Goal: Information Seeking & Learning: Learn about a topic

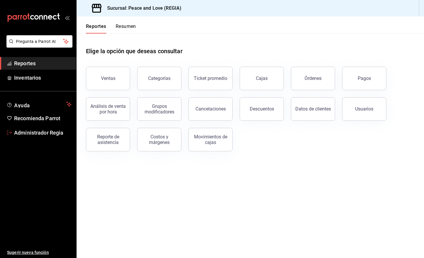
click at [52, 129] on span "Administrador Regia" at bounding box center [42, 133] width 57 height 8
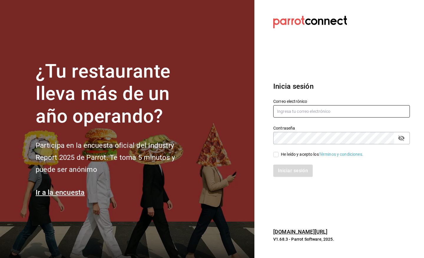
type input "[EMAIL_ADDRESS][DOMAIN_NAME]"
click at [356, 116] on input "[EMAIL_ADDRESS][DOMAIN_NAME]" at bounding box center [341, 111] width 137 height 12
click at [274, 154] on input "He leído y acepto los Términos y condiciones." at bounding box center [275, 154] width 5 height 5
checkbox input "true"
click at [283, 183] on div "Inicia sesión Correo electrónico [EMAIL_ADDRESS][DOMAIN_NAME] Contraseña Contra…" at bounding box center [341, 129] width 137 height 110
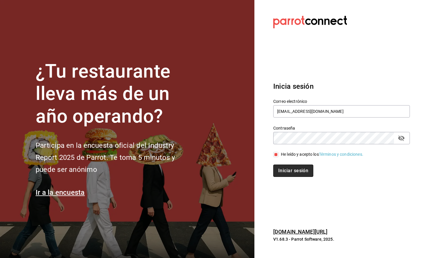
click at [290, 173] on button "Iniciar sesión" at bounding box center [293, 171] width 40 height 12
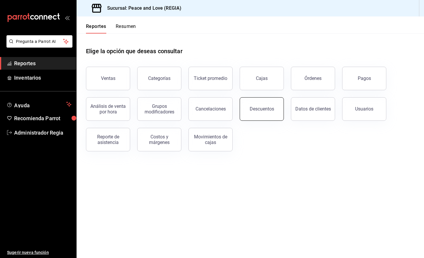
click at [267, 110] on div "Descuentos" at bounding box center [262, 109] width 24 height 6
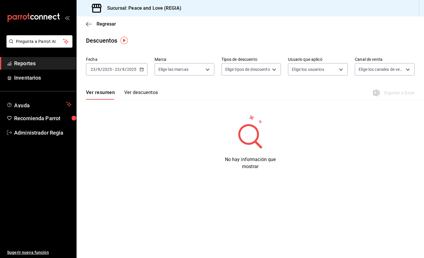
click at [142, 68] on \(Stroke\) "button" at bounding box center [142, 69] width 4 height 3
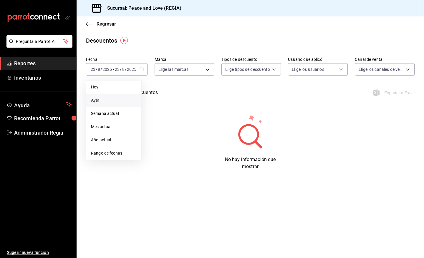
click at [105, 99] on span "Ayer" at bounding box center [114, 100] width 46 height 6
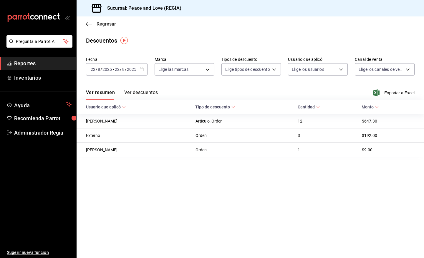
click at [97, 25] on span "Regresar" at bounding box center [106, 24] width 19 height 6
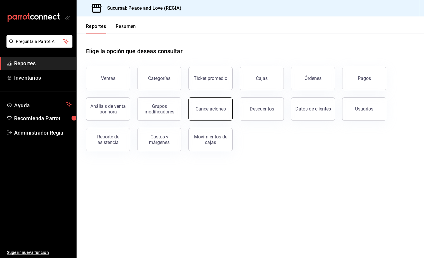
click at [205, 109] on div "Cancelaciones" at bounding box center [210, 109] width 30 height 6
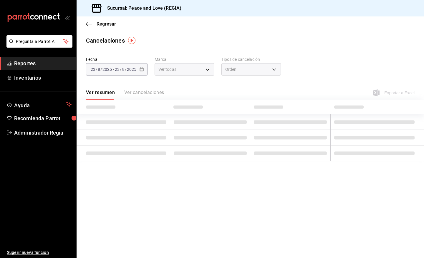
click at [139, 72] on div "2025-08-23 23 / 8 / 2025 - 2025-08-23 23 / 8 / 2025" at bounding box center [117, 69] width 62 height 12
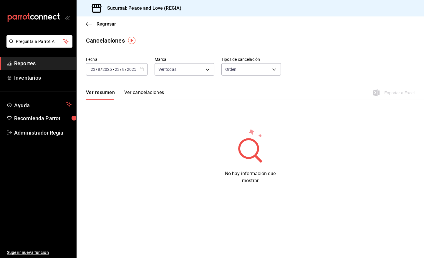
click at [141, 69] on icon "button" at bounding box center [141, 69] width 4 height 4
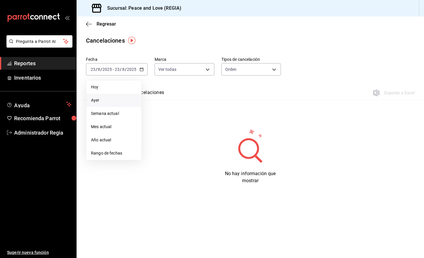
click at [127, 97] on span "Ayer" at bounding box center [114, 100] width 46 height 6
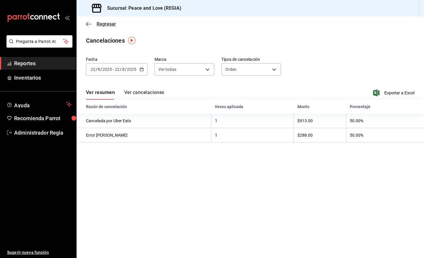
click at [104, 25] on span "Regresar" at bounding box center [106, 24] width 19 height 6
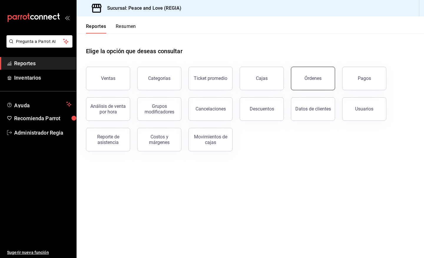
click at [308, 78] on div "Órdenes" at bounding box center [312, 79] width 17 height 6
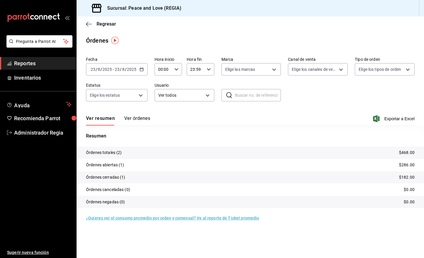
click at [141, 72] on div "2025-08-23 23 / 8 / 2025 - 2025-08-23 23 / 8 / 2025" at bounding box center [117, 69] width 62 height 12
click at [104, 100] on span "Ayer" at bounding box center [114, 100] width 46 height 6
click at [100, 22] on span "Regresar" at bounding box center [106, 24] width 19 height 6
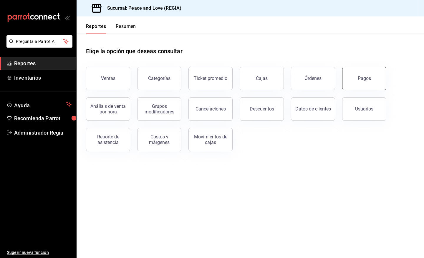
click at [373, 80] on button "Pagos" at bounding box center [364, 79] width 44 height 24
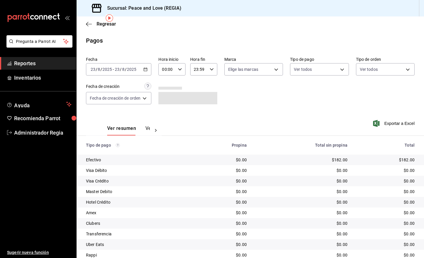
scroll to position [22, 0]
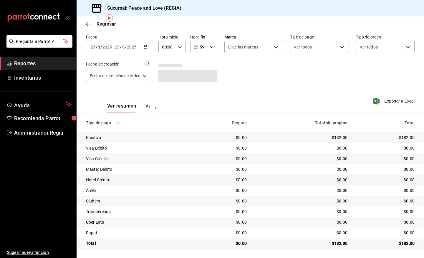
click at [146, 47] on icon "button" at bounding box center [145, 47] width 4 height 4
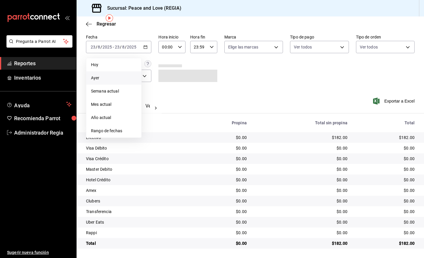
click at [111, 74] on li "Ayer" at bounding box center [113, 78] width 55 height 13
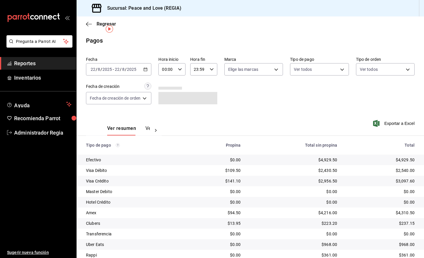
scroll to position [22, 0]
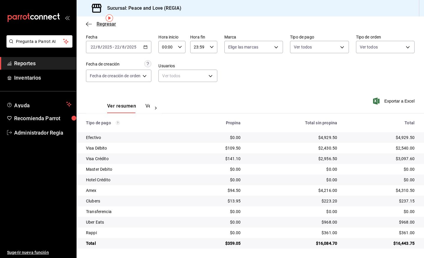
click at [111, 23] on span "Regresar" at bounding box center [106, 24] width 19 height 6
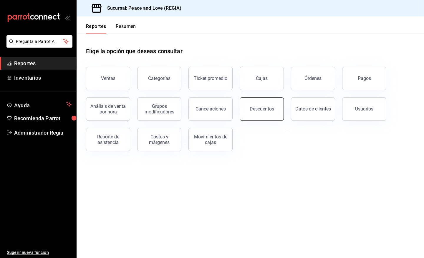
click at [265, 113] on button "Descuentos" at bounding box center [262, 109] width 44 height 24
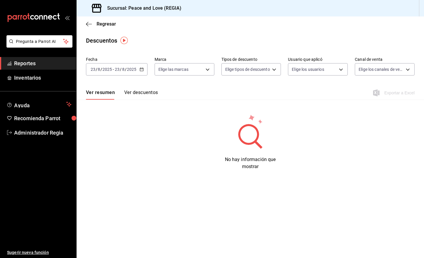
click at [142, 70] on icon "button" at bounding box center [141, 69] width 4 height 4
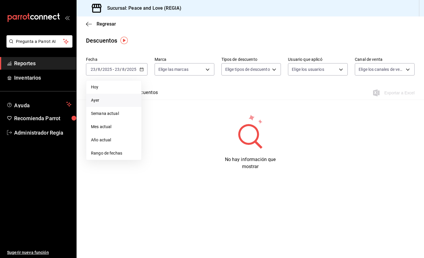
click at [110, 99] on span "Ayer" at bounding box center [114, 100] width 46 height 6
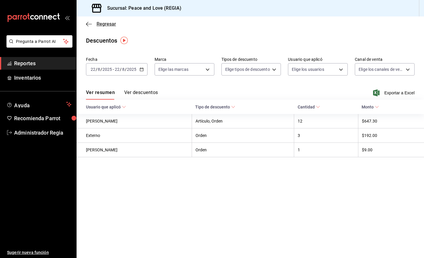
click at [103, 24] on span "Regresar" at bounding box center [106, 24] width 19 height 6
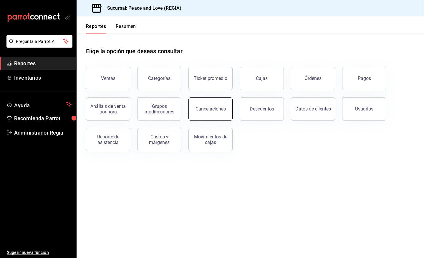
click at [212, 112] on button "Cancelaciones" at bounding box center [210, 109] width 44 height 24
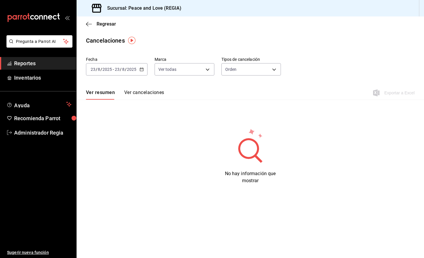
click at [134, 63] on div "2025-08-23 23 / 8 / 2025 - 2025-08-23 23 / 8 / 2025" at bounding box center [117, 69] width 62 height 12
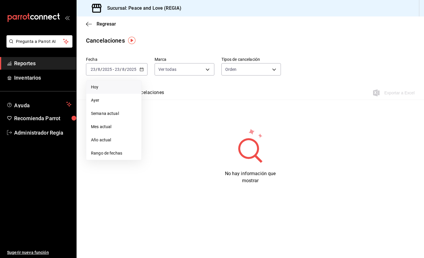
click at [118, 90] on li "Hoy" at bounding box center [113, 87] width 55 height 13
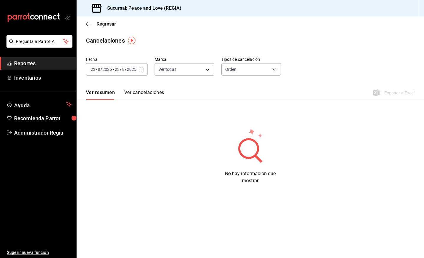
click at [133, 71] on input "2025" at bounding box center [132, 69] width 10 height 5
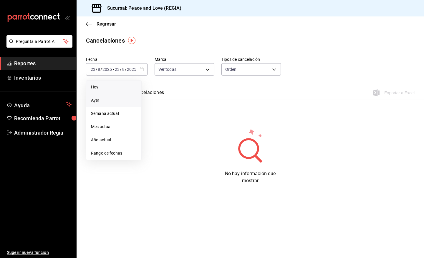
click at [115, 99] on span "Ayer" at bounding box center [114, 100] width 46 height 6
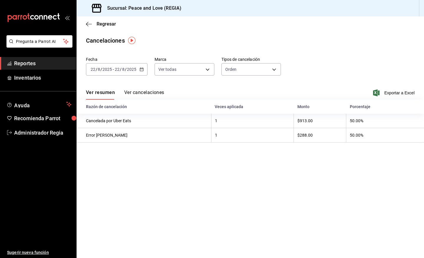
click at [113, 38] on div "Cancelaciones" at bounding box center [105, 40] width 39 height 9
click at [102, 21] on div "Regresar" at bounding box center [250, 23] width 347 height 15
click at [89, 24] on icon "button" at bounding box center [89, 23] width 6 height 5
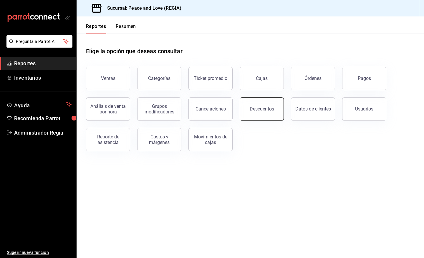
click at [268, 111] on div "Descuentos" at bounding box center [262, 109] width 24 height 6
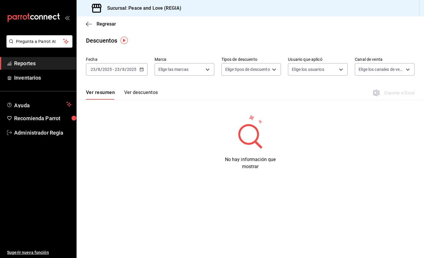
click at [140, 72] on div "2025-08-23 23 / 8 / 2025 - 2025-08-23 23 / 8 / 2025" at bounding box center [117, 69] width 62 height 12
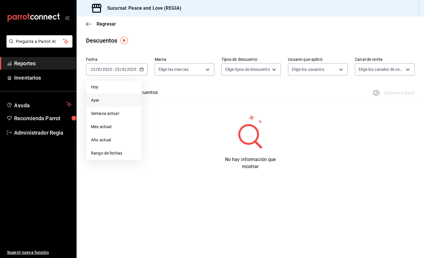
click at [106, 98] on span "Ayer" at bounding box center [114, 100] width 46 height 6
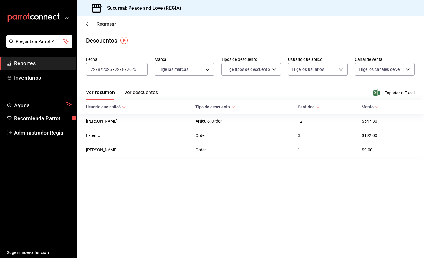
click at [108, 24] on span "Regresar" at bounding box center [106, 24] width 19 height 6
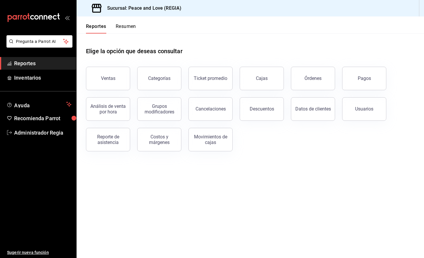
click at [362, 92] on div "Usuarios" at bounding box center [360, 105] width 51 height 31
click at [366, 86] on button "Pagos" at bounding box center [364, 79] width 44 height 24
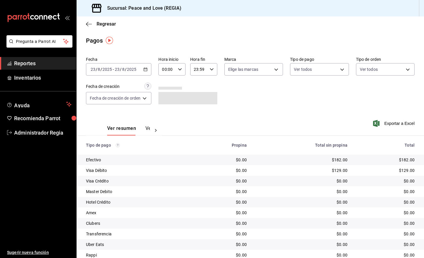
click at [147, 69] on icon "button" at bounding box center [145, 69] width 4 height 4
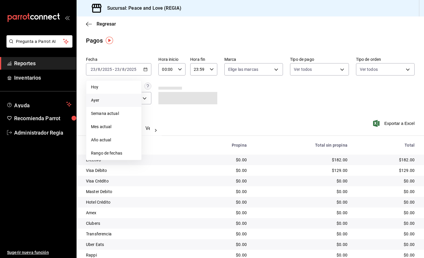
click at [101, 99] on span "Ayer" at bounding box center [114, 100] width 46 height 6
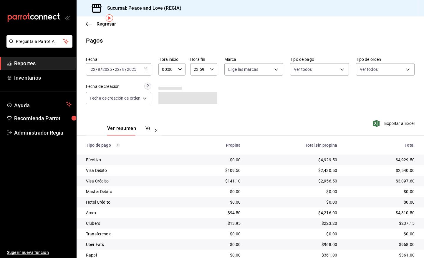
scroll to position [22, 0]
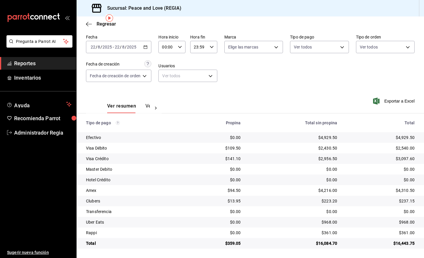
click at [146, 46] on icon "button" at bounding box center [145, 47] width 4 height 4
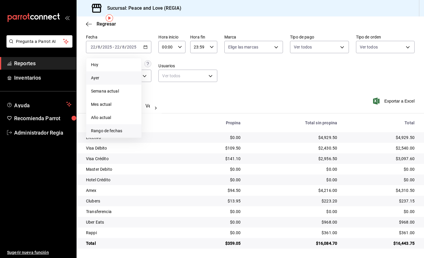
click at [132, 131] on span "Rango de fechas" at bounding box center [114, 131] width 46 height 6
click at [215, 112] on abbr "17" at bounding box center [217, 112] width 4 height 4
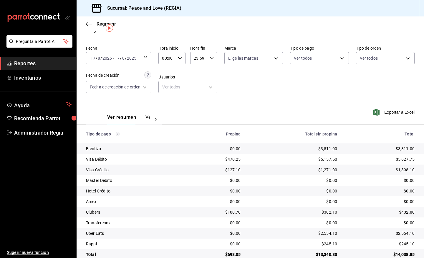
scroll to position [12, 0]
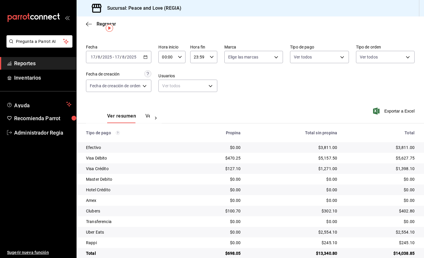
click at [147, 112] on div "Ver resumen Ver pagos" at bounding box center [124, 114] width 76 height 17
click at [147, 114] on button "Ver pagos" at bounding box center [156, 118] width 22 height 10
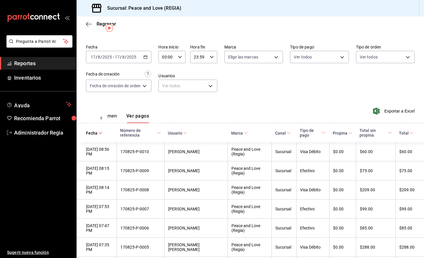
scroll to position [0, 18]
click at [342, 133] on span "Propina" at bounding box center [343, 133] width 20 height 5
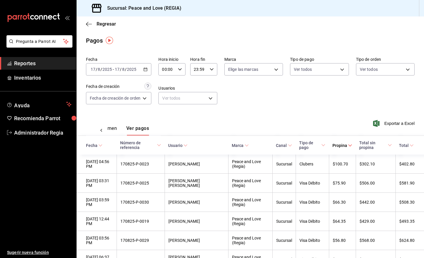
click at [150, 71] on div "2025-08-17 17 / 8 / 2025 - 2025-08-17 17 / 8 / 2025" at bounding box center [118, 69] width 65 height 12
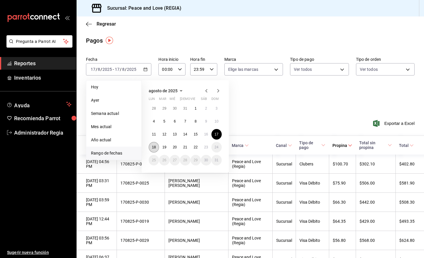
click at [153, 148] on abbr "18" at bounding box center [154, 147] width 4 height 4
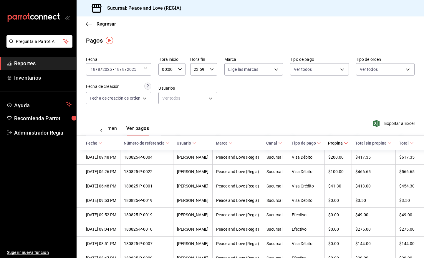
click at [112, 130] on button "Ver resumen" at bounding box center [102, 131] width 27 height 10
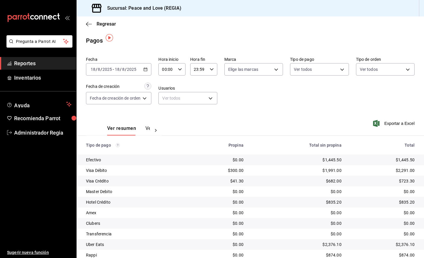
scroll to position [22, 0]
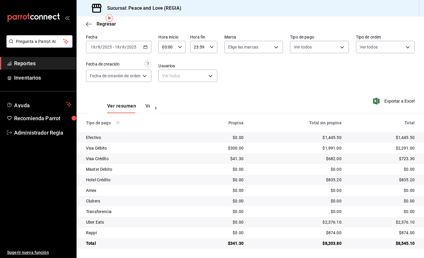
click at [146, 105] on button "Ver pagos" at bounding box center [156, 108] width 22 height 10
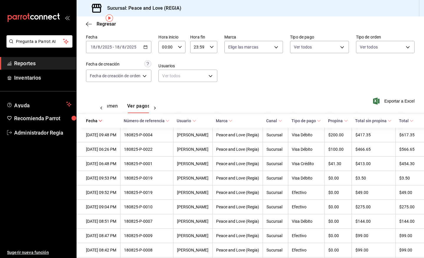
scroll to position [0, 18]
drag, startPoint x: 417, startPoint y: 102, endPoint x: 419, endPoint y: 121, distance: 19.8
click at [418, 121] on div "Regresar Pagos Fecha 2025-08-18 18 / 8 / 2025 - 2025-08-18 18 / 8 / 2025 Hora i…" at bounding box center [250, 137] width 347 height 242
click at [407, 77] on div "Fecha 2025-08-18 18 / 8 / 2025 - 2025-08-18 18 / 8 / 2025 Hora inicio 00:00 Hor…" at bounding box center [250, 60] width 328 height 57
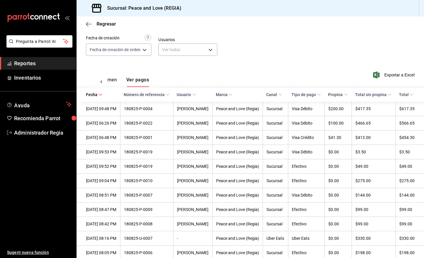
scroll to position [46, 0]
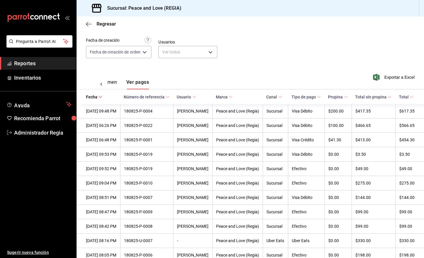
click at [117, 82] on button "Ver resumen" at bounding box center [102, 84] width 27 height 10
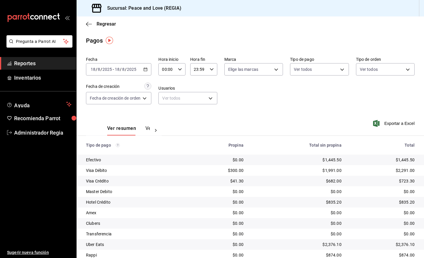
click at [145, 71] on icon "button" at bounding box center [145, 69] width 4 height 4
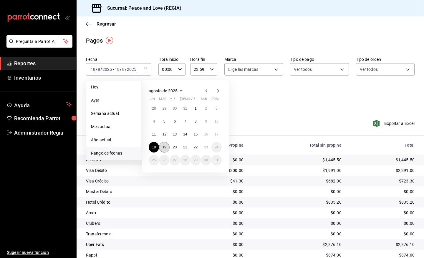
click at [167, 146] on button "19" at bounding box center [164, 147] width 10 height 11
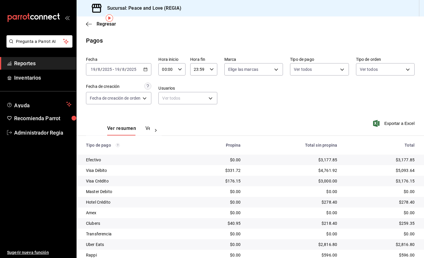
scroll to position [22, 0]
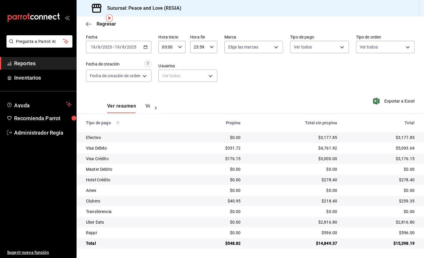
click at [146, 104] on button "Ver pagos" at bounding box center [156, 108] width 22 height 10
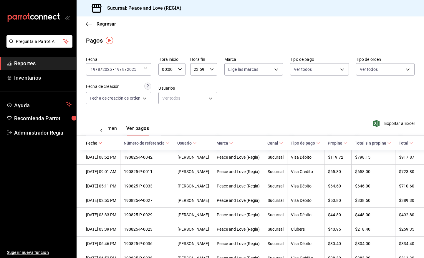
click at [117, 127] on button "Ver resumen" at bounding box center [102, 131] width 27 height 10
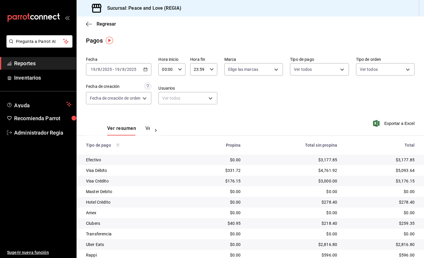
click at [147, 71] on icon "button" at bounding box center [145, 69] width 4 height 4
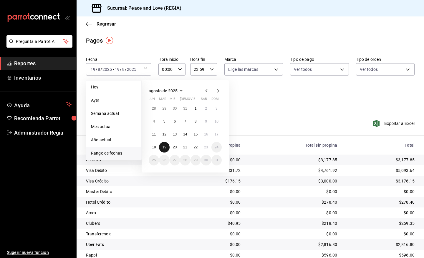
click at [168, 149] on button "19" at bounding box center [164, 147] width 10 height 11
click at [174, 146] on abbr "20" at bounding box center [175, 147] width 4 height 4
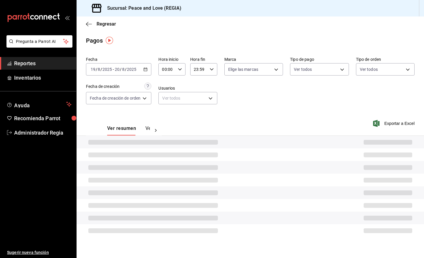
click at [174, 146] on div at bounding box center [250, 142] width 347 height 13
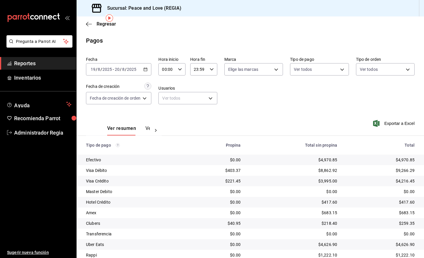
scroll to position [22, 0]
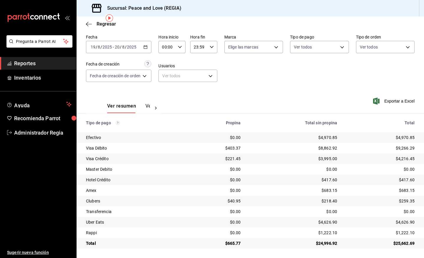
click at [149, 46] on div "2025-08-19 19 / 8 / 2025 - 2025-08-20 20 / 8 / 2025" at bounding box center [118, 47] width 65 height 12
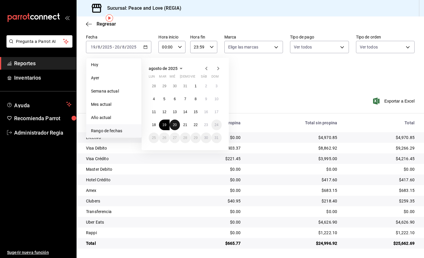
click at [175, 122] on button "20" at bounding box center [175, 125] width 10 height 11
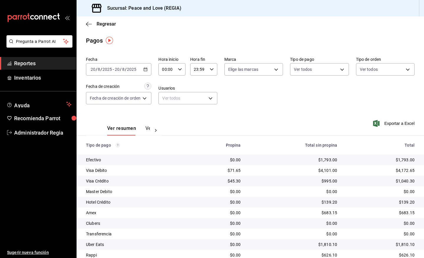
scroll to position [22, 0]
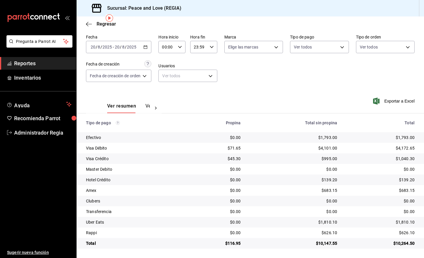
click at [146, 108] on button "Ver pagos" at bounding box center [156, 108] width 22 height 10
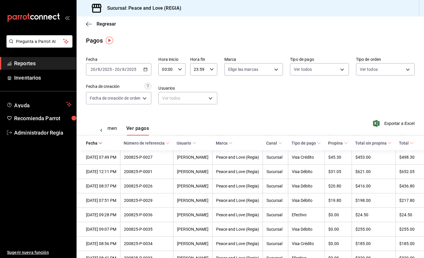
click at [149, 71] on div "2025-08-20 20 / 8 / 2025 - 2025-08-20 20 / 8 / 2025" at bounding box center [118, 69] width 65 height 12
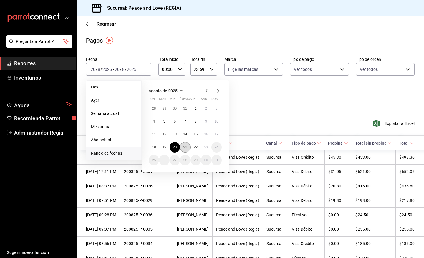
click at [183, 150] on button "21" at bounding box center [185, 147] width 10 height 11
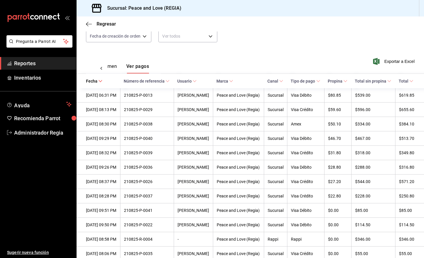
scroll to position [61, 0]
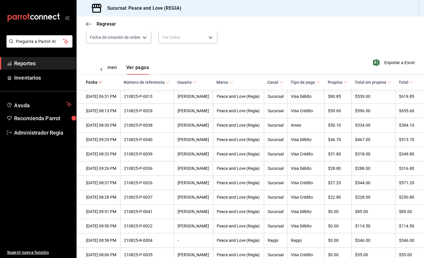
click at [115, 71] on button "Ver resumen" at bounding box center [102, 70] width 27 height 10
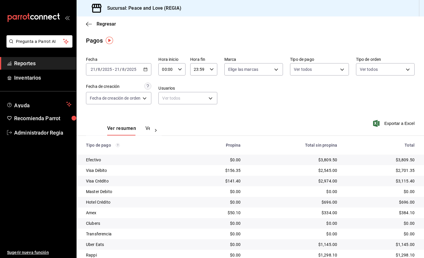
scroll to position [22, 0]
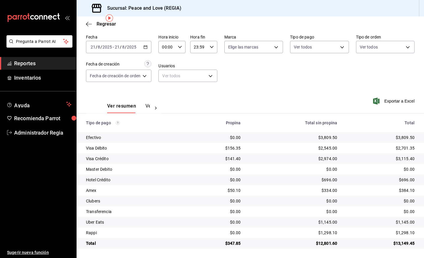
click at [147, 103] on button "Ver pagos" at bounding box center [156, 108] width 22 height 10
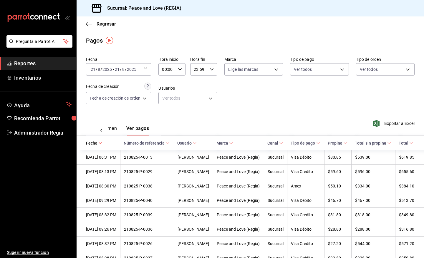
click at [149, 73] on div "2025-08-21 21 / 8 / 2025 - 2025-08-21 21 / 8 / 2025" at bounding box center [118, 69] width 65 height 12
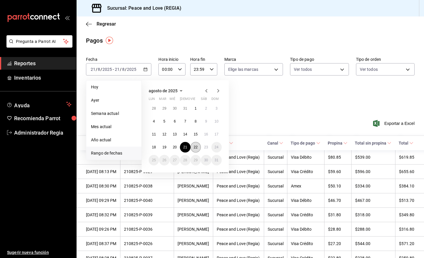
click at [193, 149] on button "22" at bounding box center [195, 147] width 10 height 11
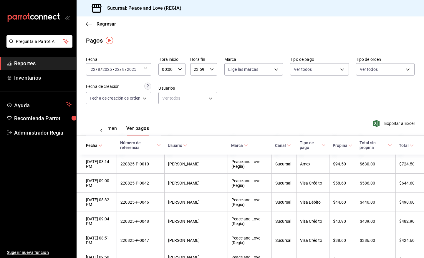
click at [108, 129] on button "Ver resumen" at bounding box center [102, 131] width 27 height 10
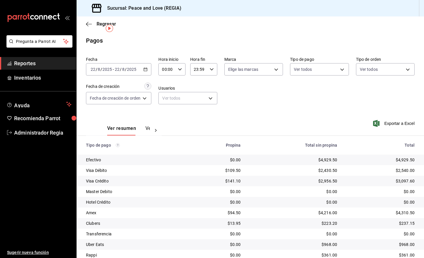
scroll to position [22, 0]
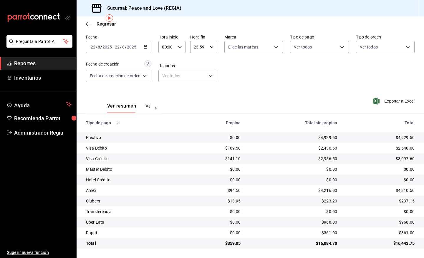
click at [144, 104] on div "Ver resumen Ver pagos" at bounding box center [128, 108] width 43 height 10
click at [147, 105] on button "Ver pagos" at bounding box center [156, 108] width 22 height 10
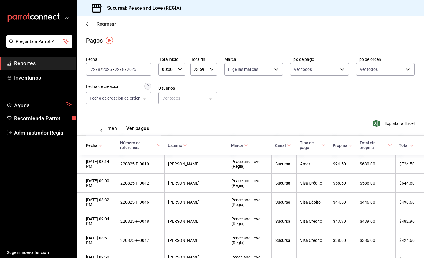
click at [111, 25] on span "Regresar" at bounding box center [106, 24] width 19 height 6
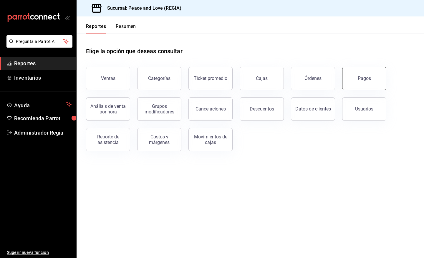
click at [356, 77] on button "Pagos" at bounding box center [364, 79] width 44 height 24
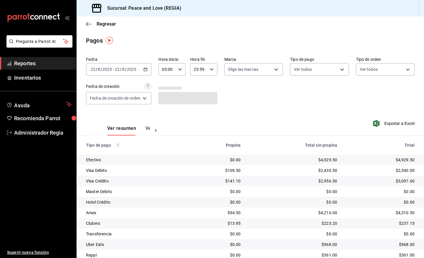
click at [143, 72] on div "2025-08-22 22 / 8 / 2025 - 2025-08-22 22 / 8 / 2025" at bounding box center [118, 69] width 65 height 12
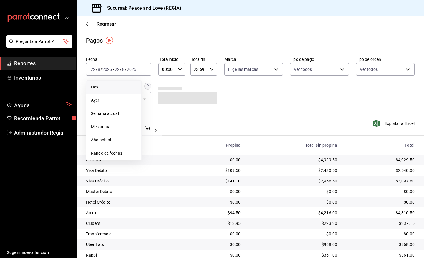
click at [127, 86] on span "Hoy" at bounding box center [114, 87] width 46 height 6
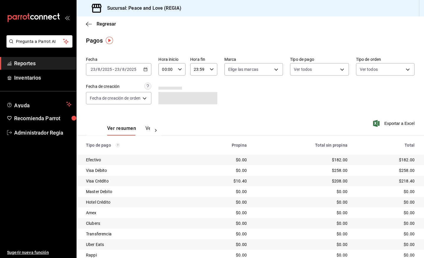
scroll to position [22, 0]
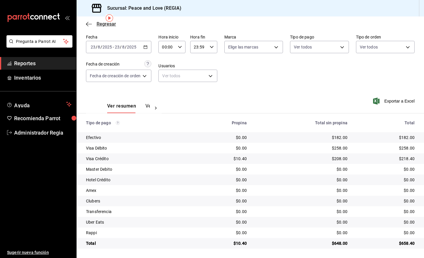
click at [100, 21] on span "Regresar" at bounding box center [106, 24] width 19 height 6
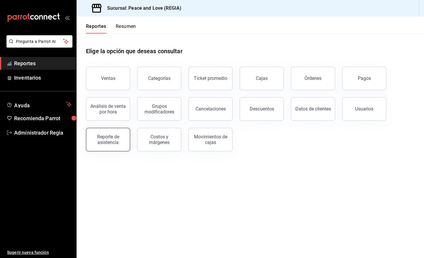
click at [119, 148] on button "Reporte de asistencia" at bounding box center [108, 140] width 44 height 24
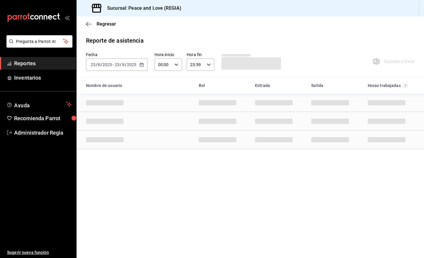
click at [138, 61] on div "2025-08-23 23 / 8 / 2025 - 2025-08-23 23 / 8 / 2025" at bounding box center [117, 65] width 62 height 12
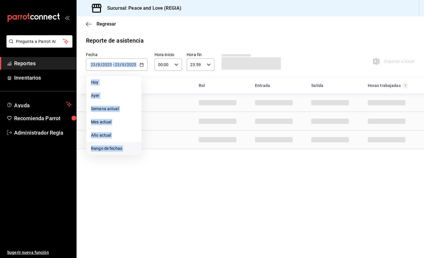
click at [118, 146] on span "Rango de fechas" at bounding box center [114, 149] width 46 height 6
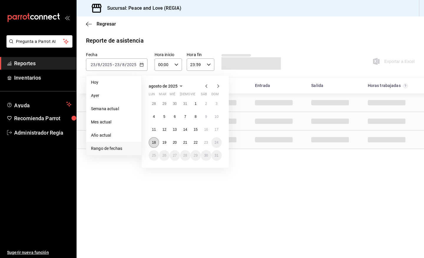
click at [153, 144] on button "18" at bounding box center [154, 142] width 10 height 11
click at [210, 144] on button "23" at bounding box center [206, 142] width 10 height 11
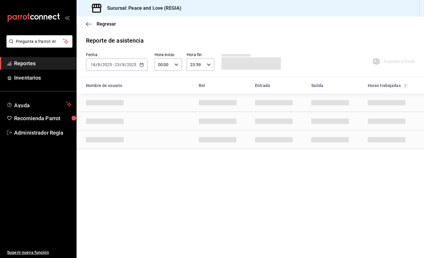
click at [210, 144] on div "Cell" at bounding box center [217, 140] width 47 height 14
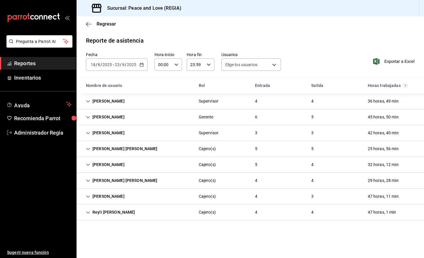
type input "df716115-a66c-409e-928d-ee082c8a1897,7ad74d14-eb0f-4077-9c12-ec4012b952b2,6a0dd…"
click at [129, 116] on div "Hector Javier Narváez Martínez" at bounding box center [105, 117] width 48 height 11
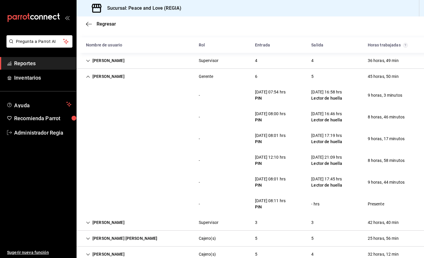
scroll to position [41, 0]
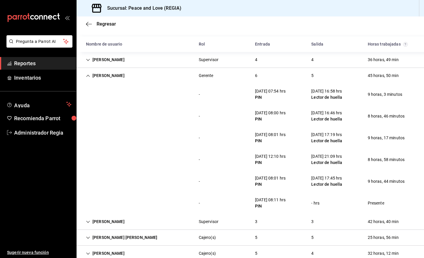
click at [183, 79] on div "Hector Javier Narváez Martínez Gerente 6 5 45 horas, 50 min" at bounding box center [250, 76] width 347 height 16
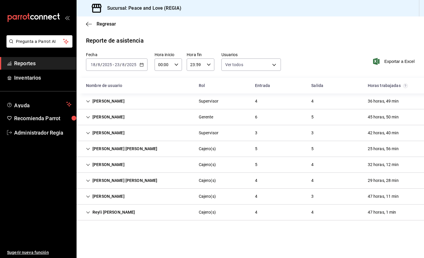
click at [161, 101] on div "Kevin Josue Briones Supervisor 4 4 36 horas, 49 min" at bounding box center [250, 102] width 347 height 16
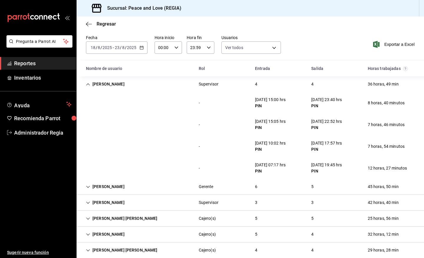
scroll to position [19, 0]
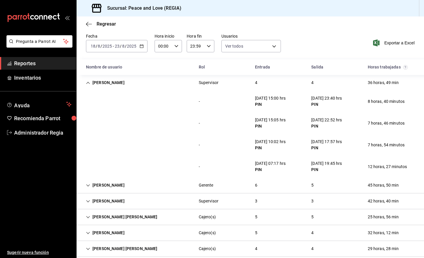
click at [119, 84] on div "Kevin Josue Briones" at bounding box center [105, 82] width 48 height 11
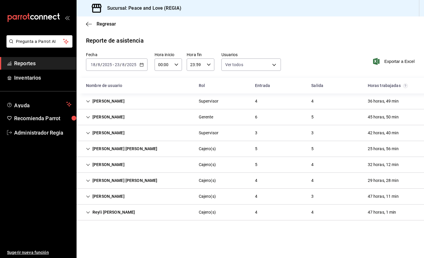
scroll to position [0, 0]
click at [123, 131] on div "Diana Camila Rodríguez Campillo" at bounding box center [105, 133] width 48 height 11
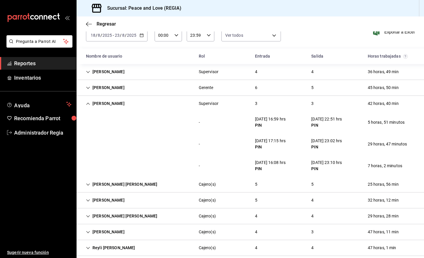
scroll to position [37, 0]
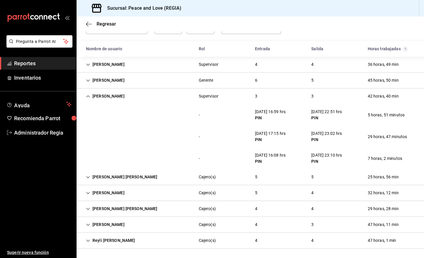
click at [129, 92] on div "Diana Camila Rodríguez Campillo" at bounding box center [105, 96] width 48 height 11
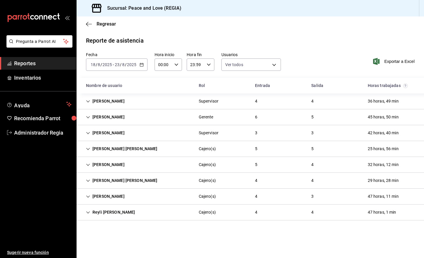
scroll to position [0, 0]
click at [129, 147] on div "Maria Paola Dolores Vázquez" at bounding box center [121, 149] width 81 height 11
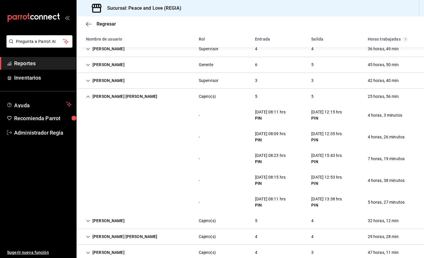
scroll to position [64, 0]
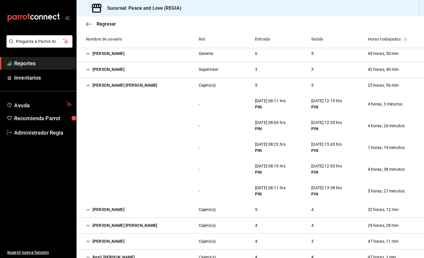
click at [137, 84] on div "Maria Paola Dolores Vázquez" at bounding box center [121, 85] width 81 height 11
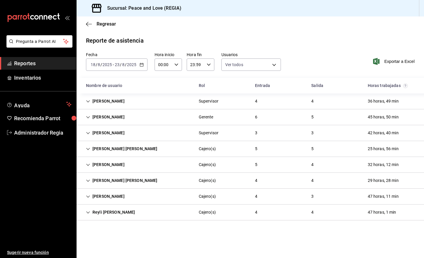
click at [129, 169] on div "Naomi Rosalba Sandoval Hernandez" at bounding box center [105, 165] width 48 height 11
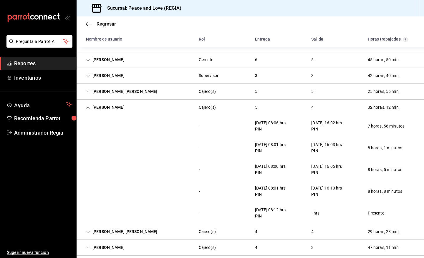
scroll to position [62, 0]
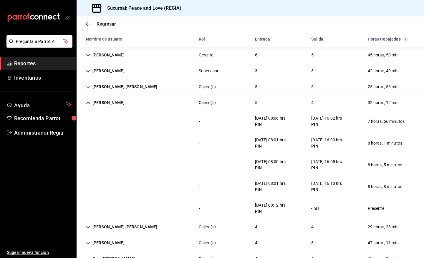
drag, startPoint x: 152, startPoint y: 103, endPoint x: 168, endPoint y: 111, distance: 18.3
click at [129, 103] on div "Naomi Rosalba Sandoval Hernandez" at bounding box center [105, 102] width 48 height 11
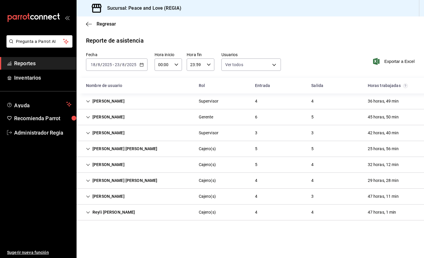
click at [154, 182] on div "Alexis Salomón Gómez Robles Cajero(s) 4 4 29 horas, 28 min" at bounding box center [250, 181] width 347 height 16
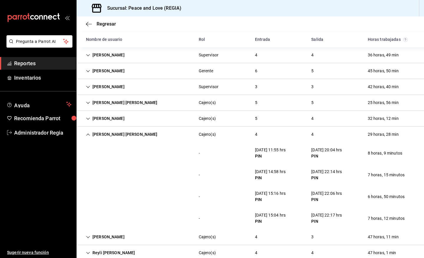
scroll to position [58, 0]
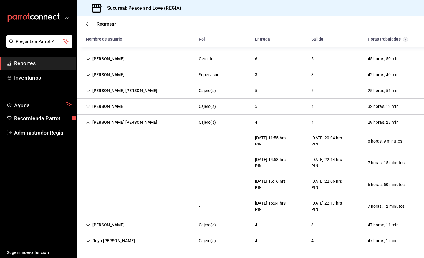
click at [164, 125] on div "Alexis Salomón Gómez Robles Cajero(s) 4 4 29 horas, 28 min" at bounding box center [250, 123] width 347 height 16
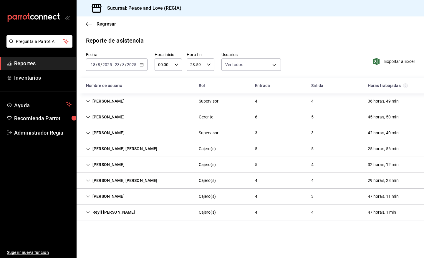
scroll to position [0, 0]
click at [129, 198] on div "Cynthia B Cortes Montiel" at bounding box center [105, 196] width 48 height 11
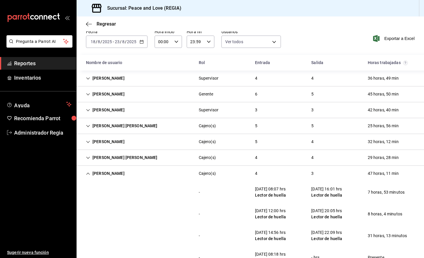
scroll to position [58, 0]
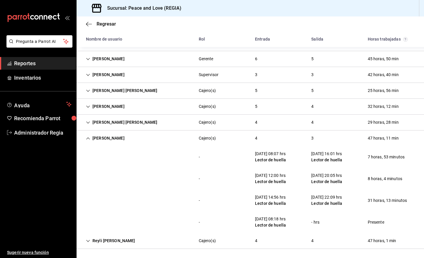
click at [144, 136] on div "Cynthia B Cortes Montiel Cajero(s) 4 3 47 horas, 11 min" at bounding box center [250, 139] width 347 height 16
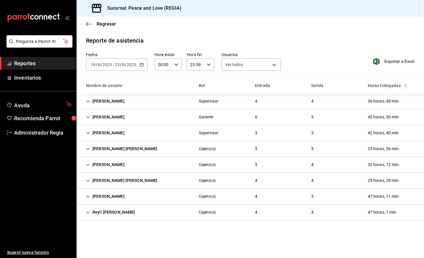
scroll to position [0, 0]
click at [140, 211] on div "Reyli Fernando Caldera Gonzalez" at bounding box center [110, 212] width 59 height 11
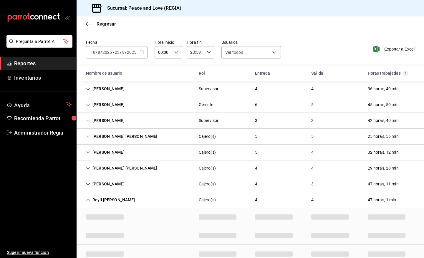
scroll to position [27, 0]
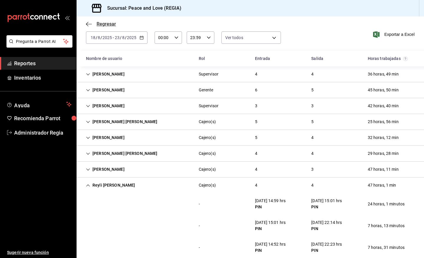
click at [99, 26] on span "Regresar" at bounding box center [106, 24] width 19 height 6
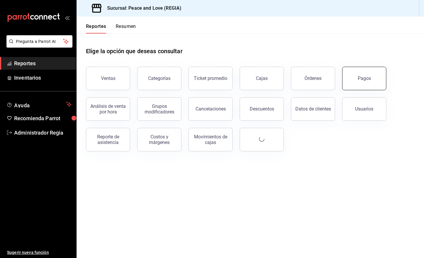
click at [353, 70] on button "Pagos" at bounding box center [364, 79] width 44 height 24
